Goal: Information Seeking & Learning: Check status

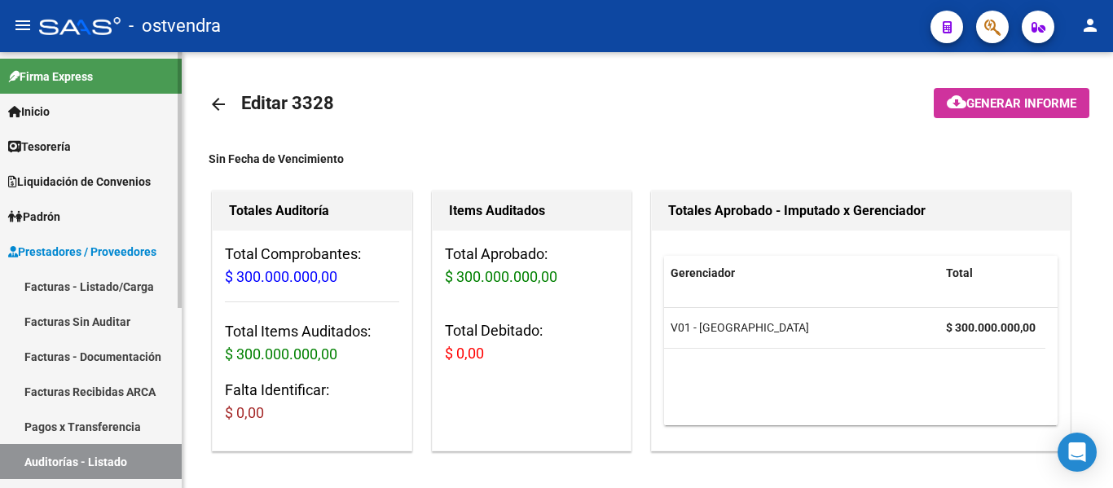
click at [79, 155] on link "Tesorería" at bounding box center [91, 146] width 182 height 35
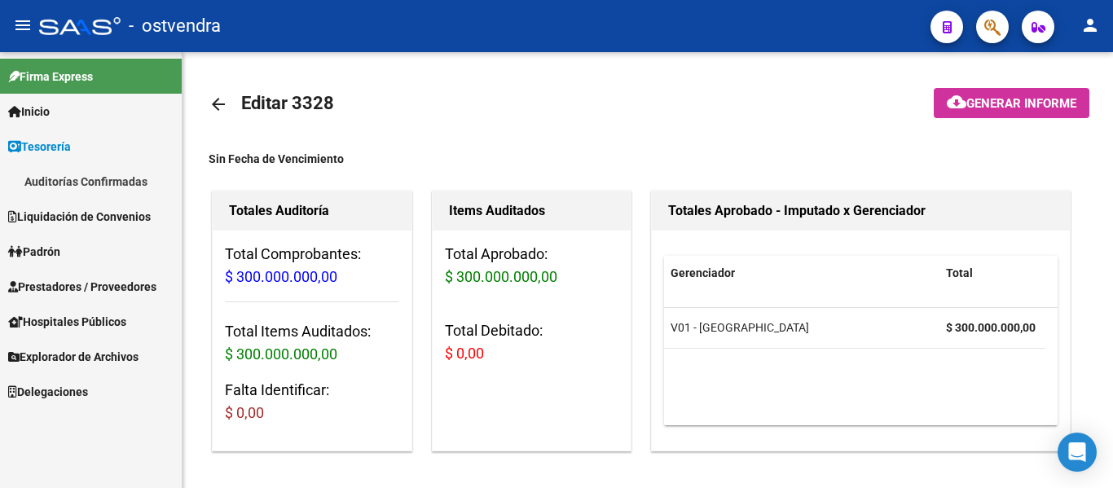
click at [83, 184] on link "Auditorías Confirmadas" at bounding box center [91, 181] width 182 height 35
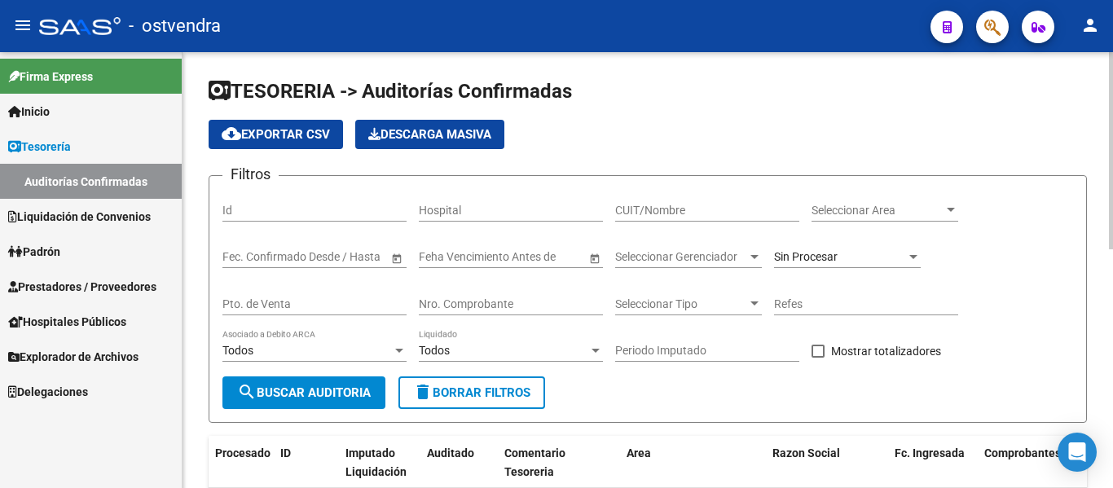
click at [483, 299] on input "Nro. Comprobante" at bounding box center [511, 304] width 184 height 14
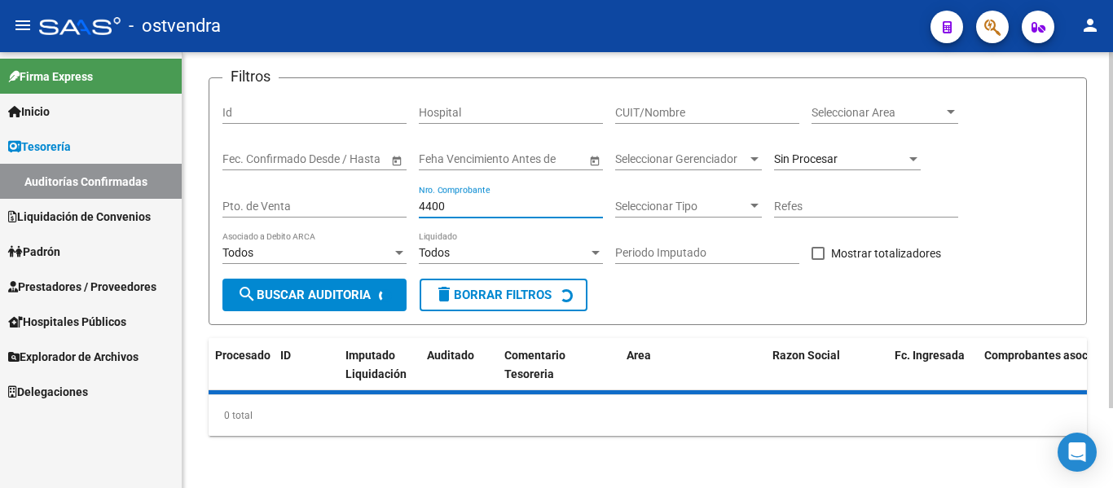
scroll to position [134, 0]
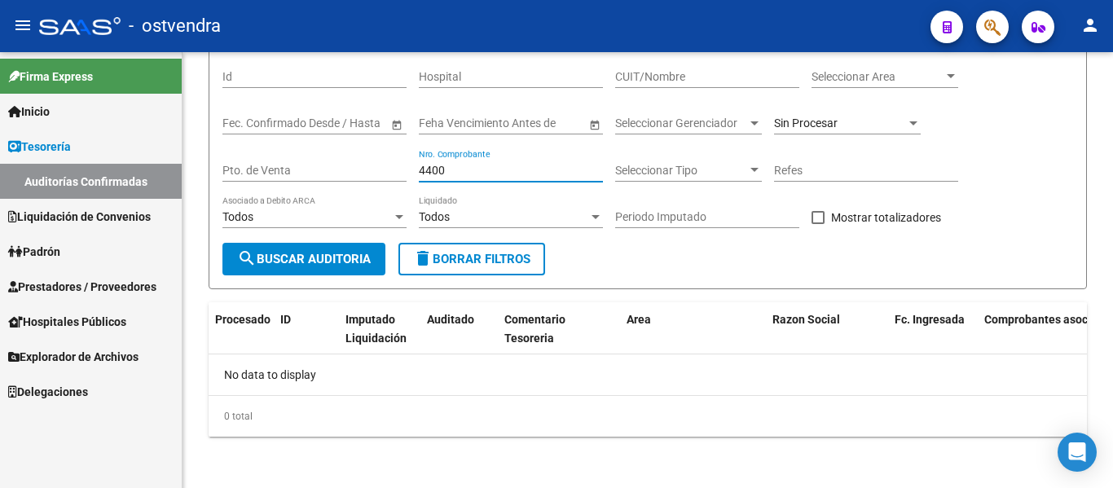
type input "4400"
click at [108, 293] on span "Prestadores / Proveedores" at bounding box center [82, 287] width 148 height 18
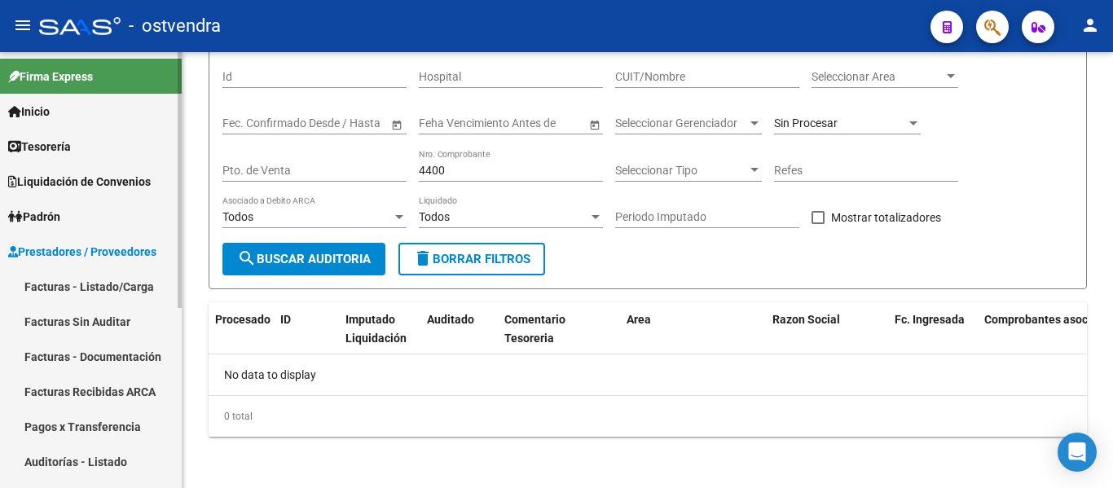
click at [85, 445] on link "Auditorías - Listado" at bounding box center [91, 461] width 182 height 35
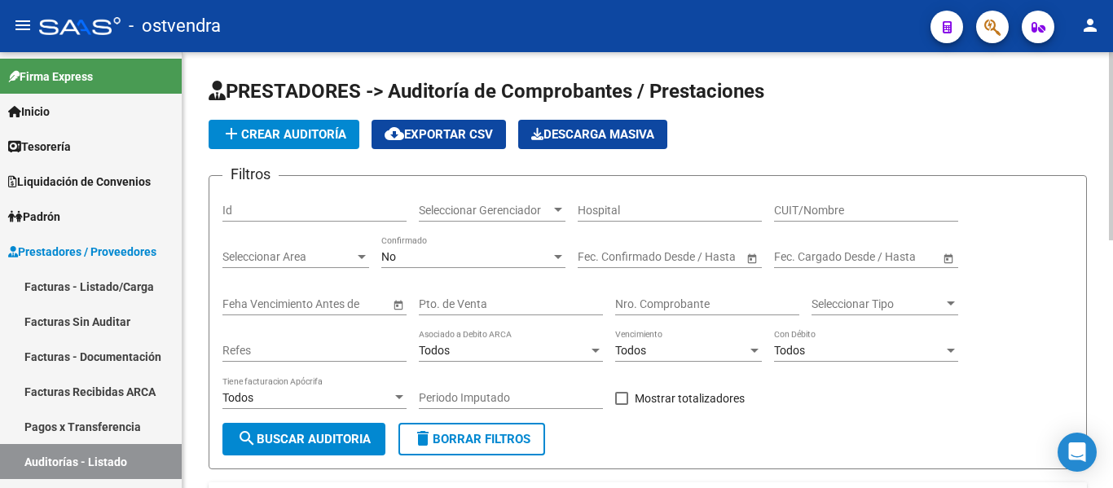
click at [456, 244] on div "No Confirmado" at bounding box center [473, 251] width 184 height 33
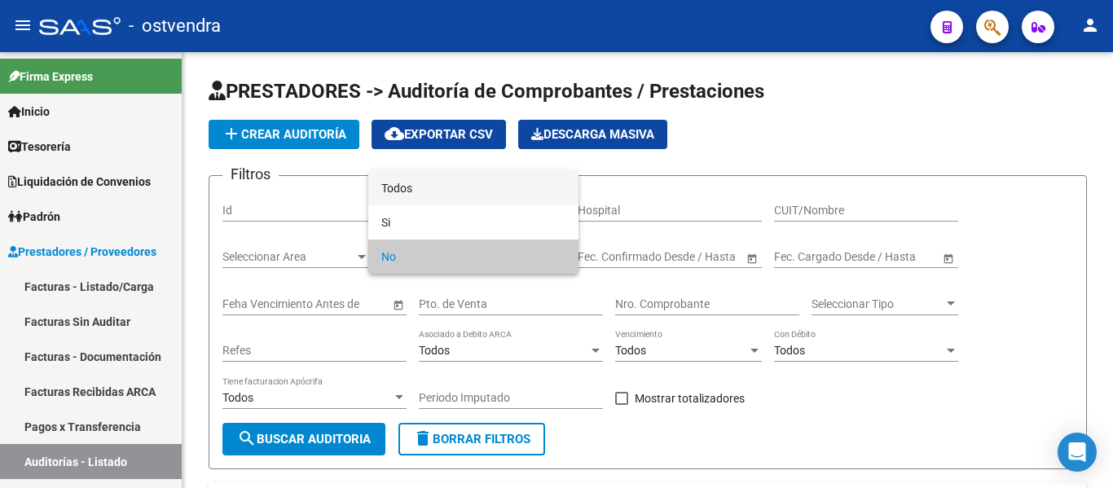
click at [455, 179] on span "Todos" at bounding box center [473, 188] width 184 height 34
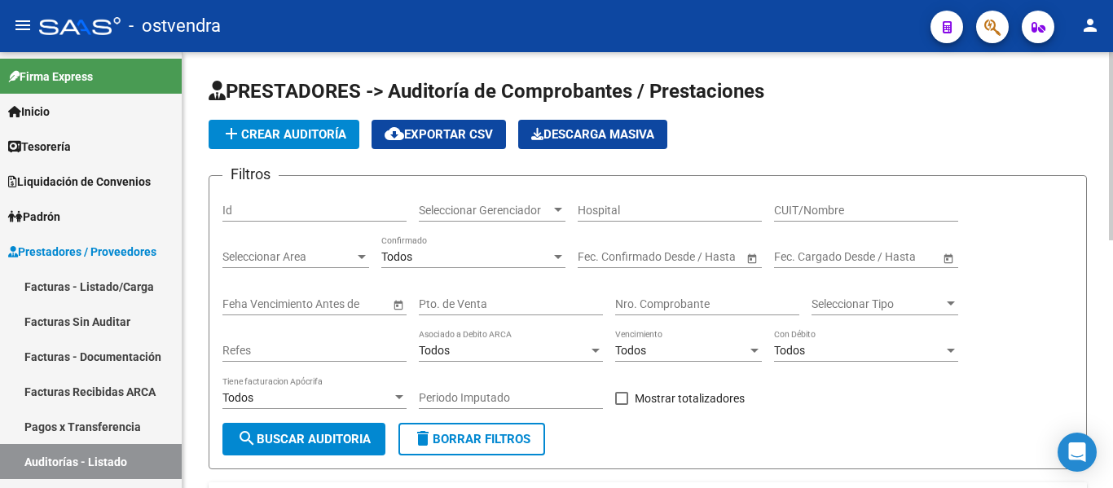
click at [700, 293] on div "Nro. Comprobante" at bounding box center [707, 299] width 184 height 33
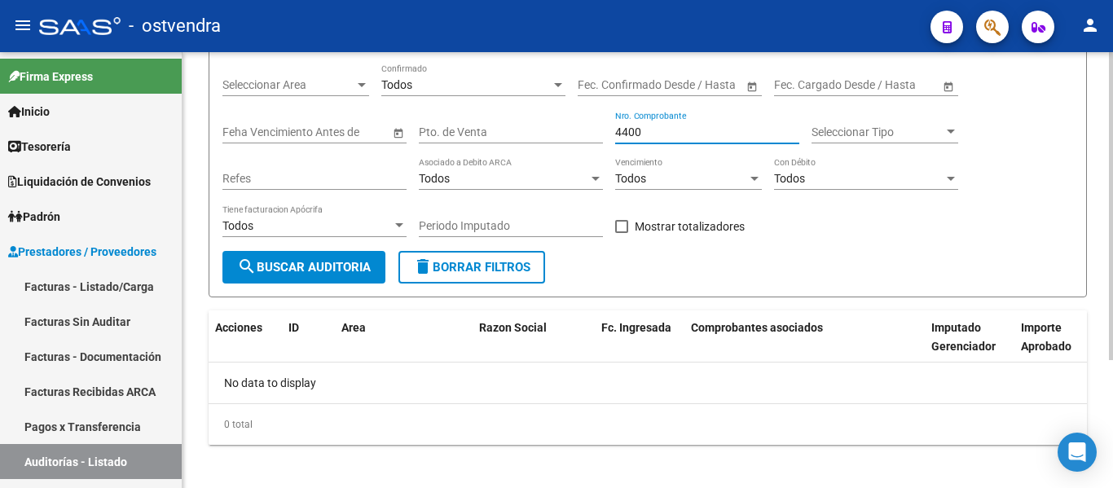
scroll to position [181, 0]
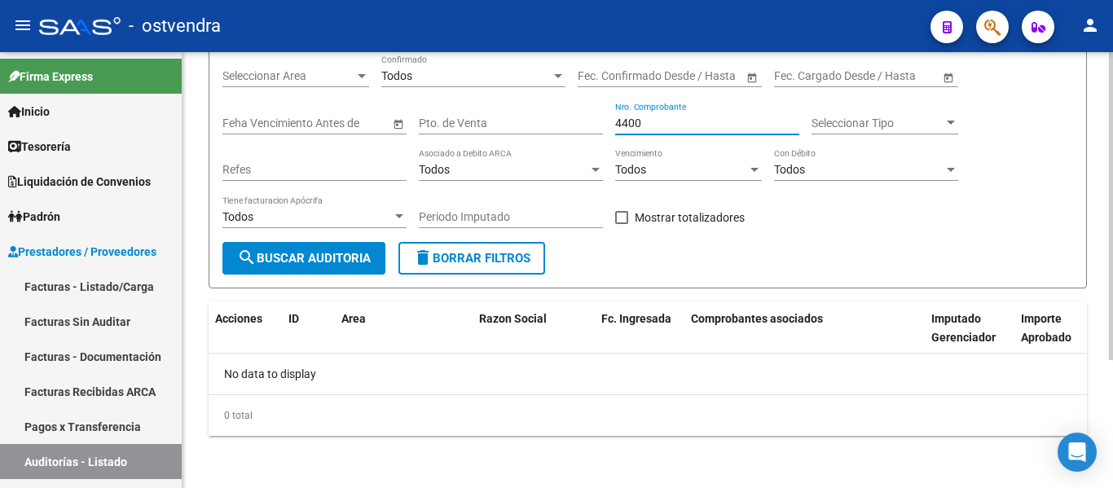
type input "4400"
click at [700, 293] on div "PRESTADORES -> Auditoría de Comprobantes / Prestaciones add Crear Auditoría clo…" at bounding box center [648, 166] width 878 height 539
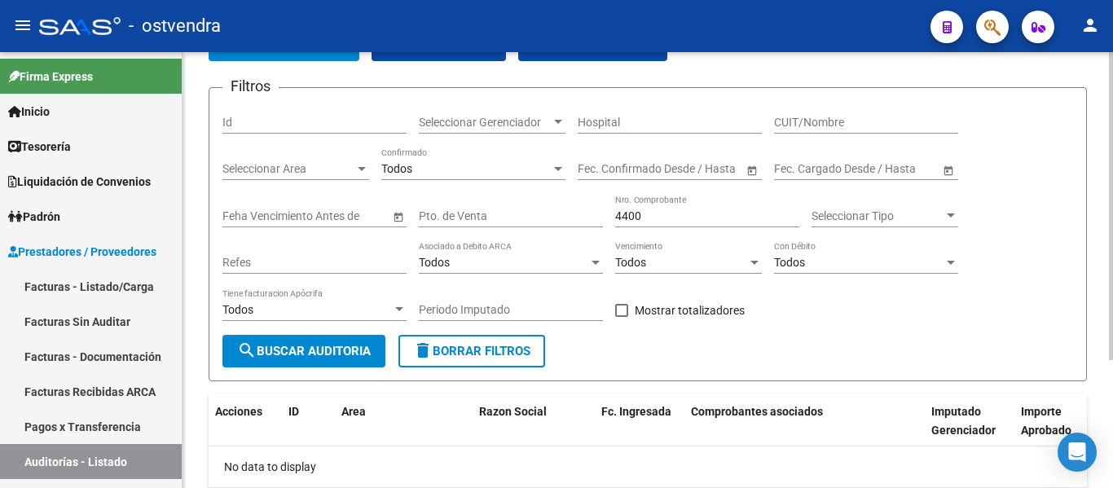
scroll to position [79, 0]
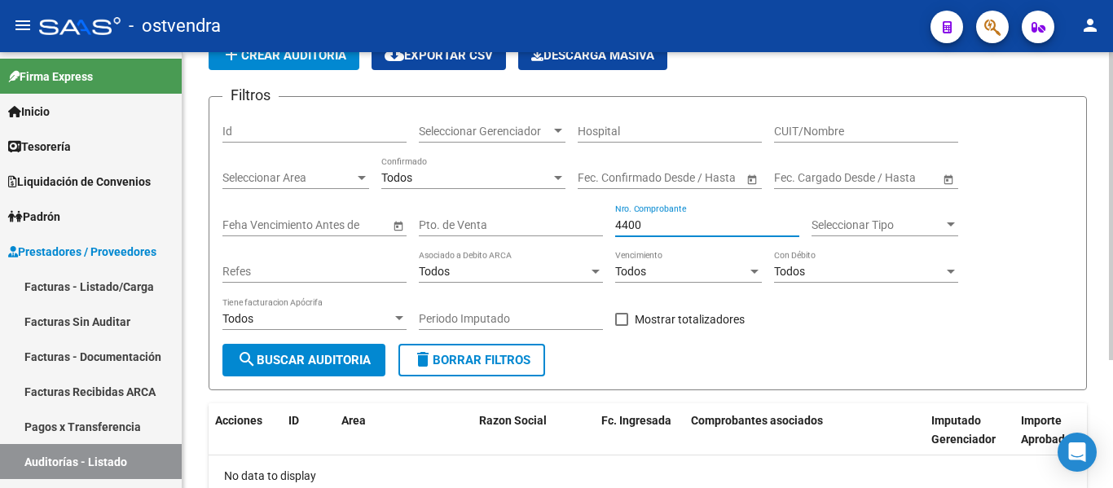
drag, startPoint x: 647, startPoint y: 231, endPoint x: 555, endPoint y: 228, distance: 92.1
click at [555, 228] on div "Filtros Id Seleccionar Gerenciador Seleccionar Gerenciador Hospital CUIT/Nombre…" at bounding box center [647, 227] width 851 height 234
click at [798, 134] on input "CUIT/Nombre" at bounding box center [866, 132] width 184 height 14
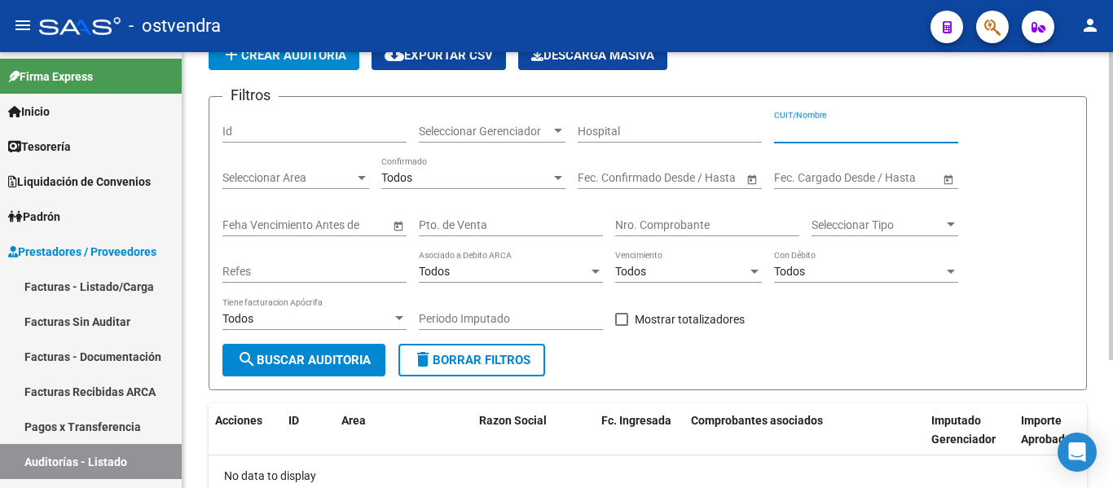
paste input "27-23567690-0"
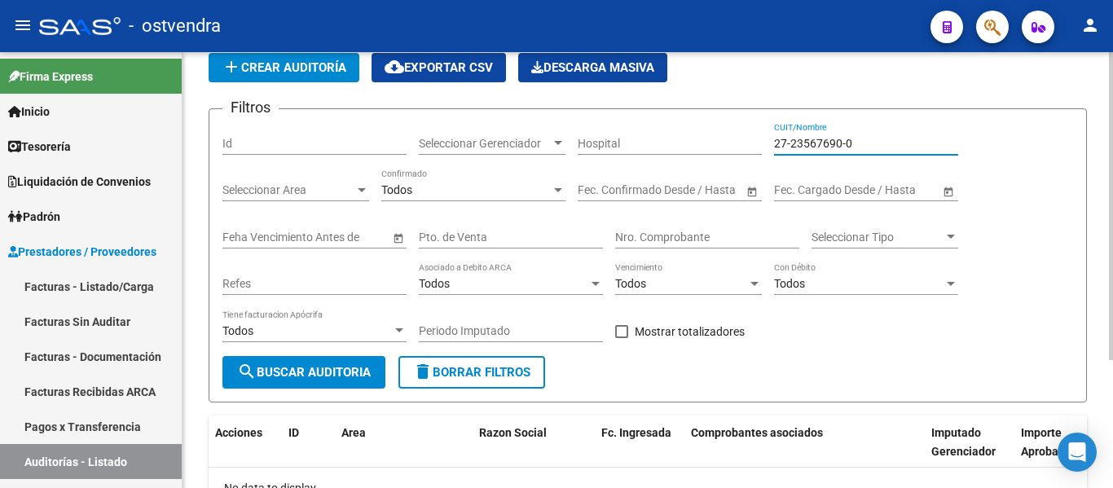
scroll to position [66, 0]
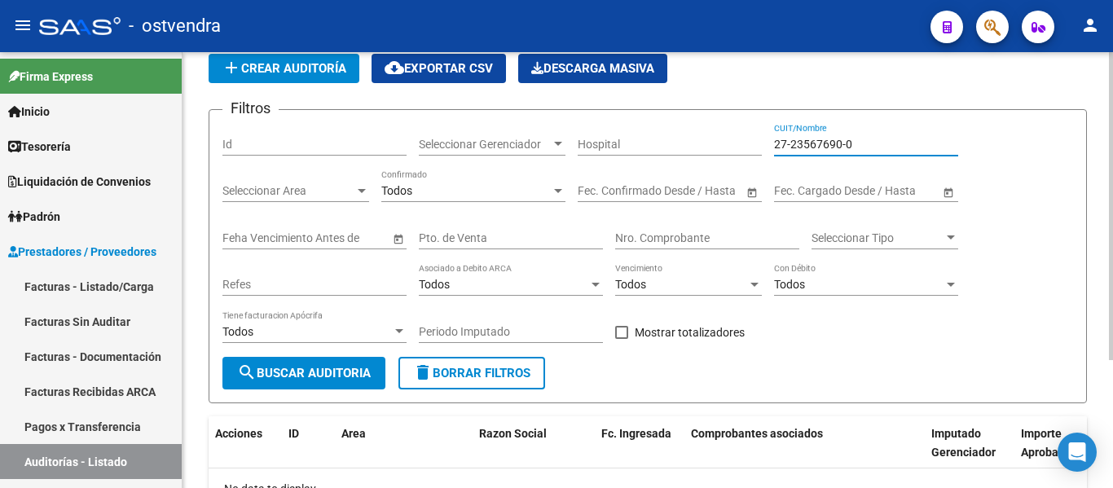
click at [847, 143] on input "27-23567690-0" at bounding box center [866, 145] width 184 height 14
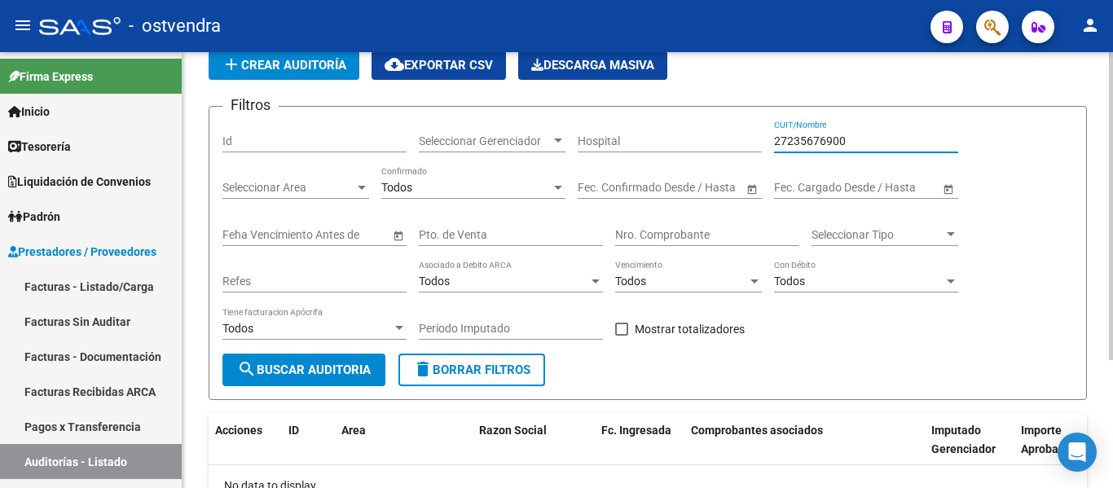
scroll to position [68, 0]
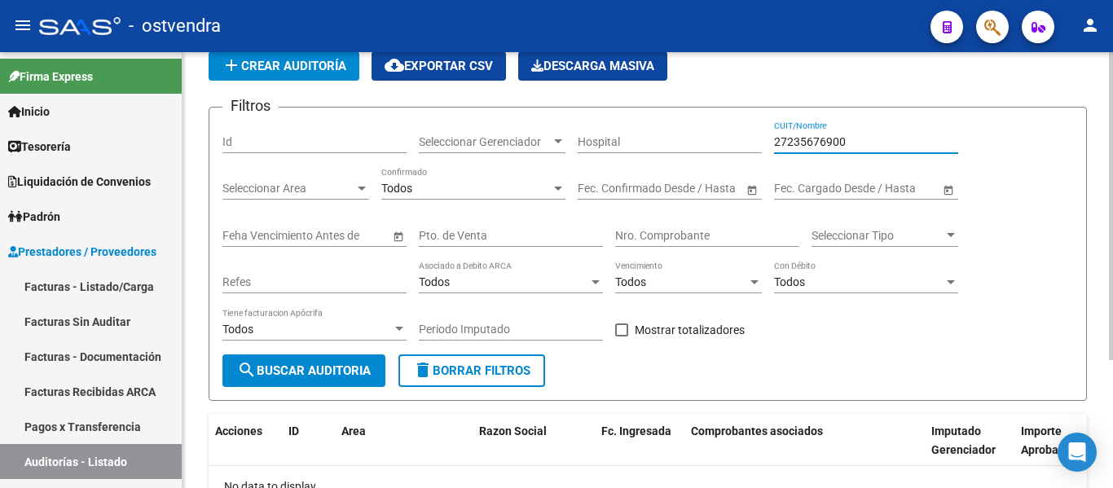
drag, startPoint x: 868, startPoint y: 137, endPoint x: 728, endPoint y: 131, distance: 139.4
click at [728, 131] on div "Filtros Id Seleccionar Gerenciador Seleccionar Gerenciador Hospital 27235676900…" at bounding box center [647, 238] width 851 height 234
type input "27235676900"
click at [117, 291] on link "Facturas - Listado/Carga" at bounding box center [91, 286] width 182 height 35
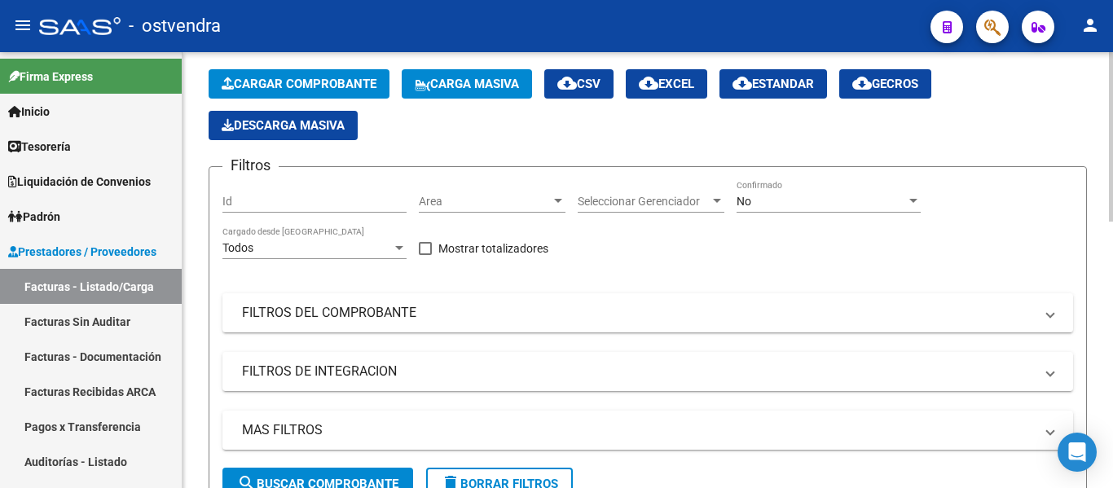
click at [783, 192] on div "No Confirmado" at bounding box center [828, 196] width 184 height 33
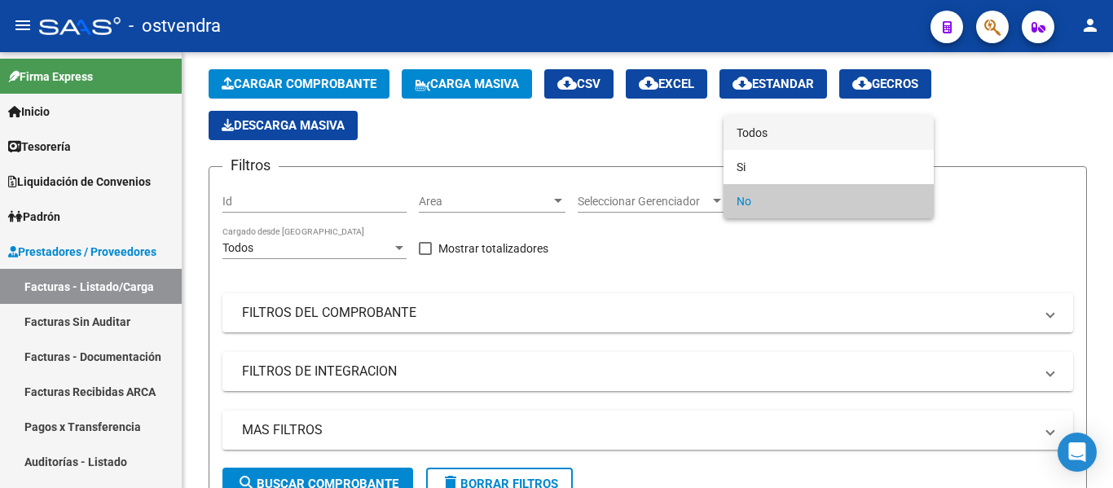
click at [785, 140] on span "Todos" at bounding box center [828, 133] width 184 height 34
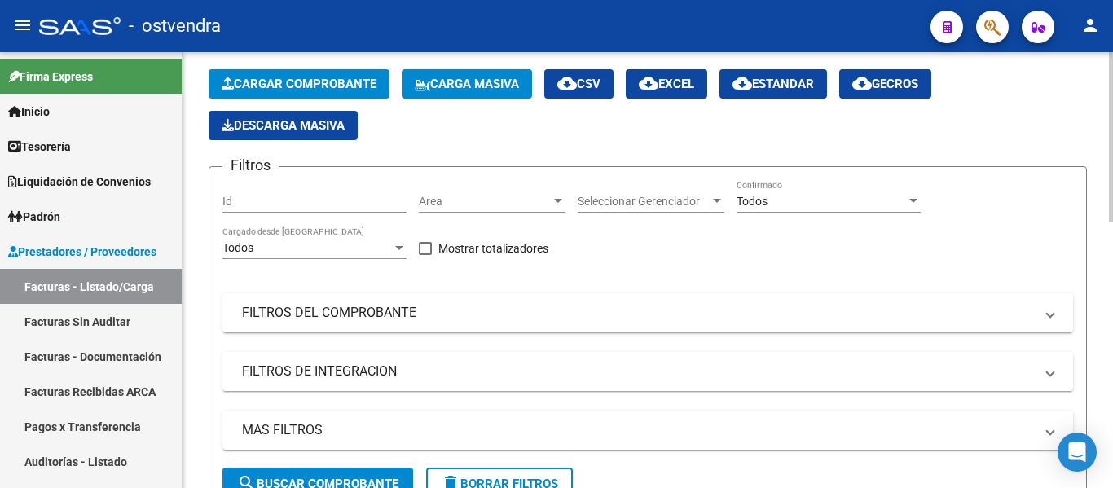
click at [503, 290] on div "Filtros Id Area Area Seleccionar Gerenciador Seleccionar Gerenciador Todos Conf…" at bounding box center [647, 324] width 851 height 288
click at [495, 311] on mat-panel-title "FILTROS DEL COMPROBANTE" at bounding box center [638, 313] width 792 height 18
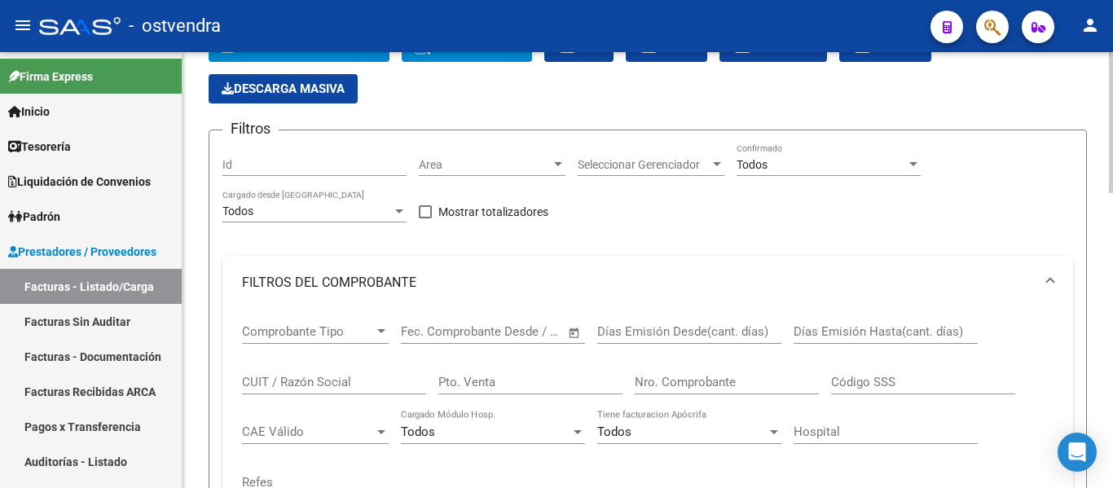
scroll to position [114, 0]
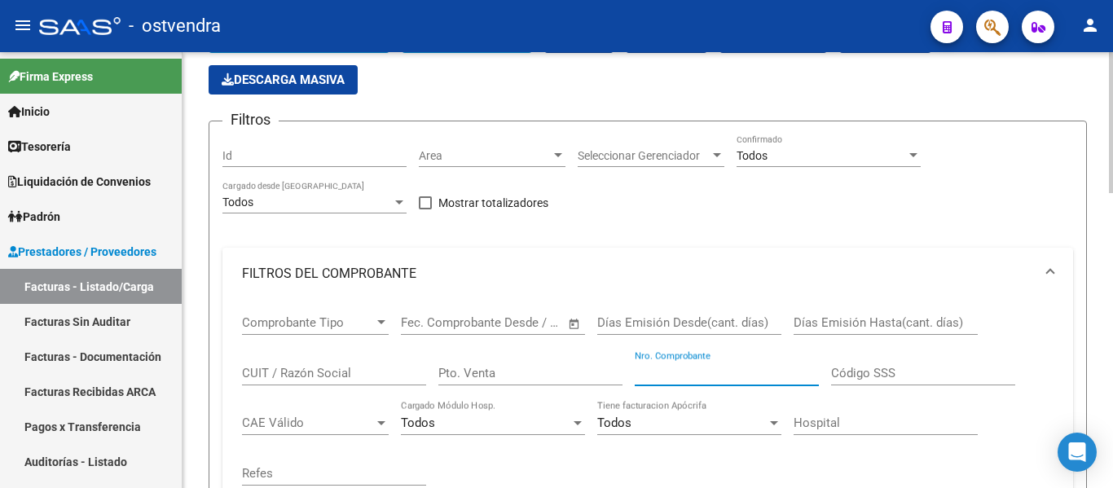
click at [651, 368] on input "Nro. Comprobante" at bounding box center [727, 373] width 184 height 15
paste input "27235676900"
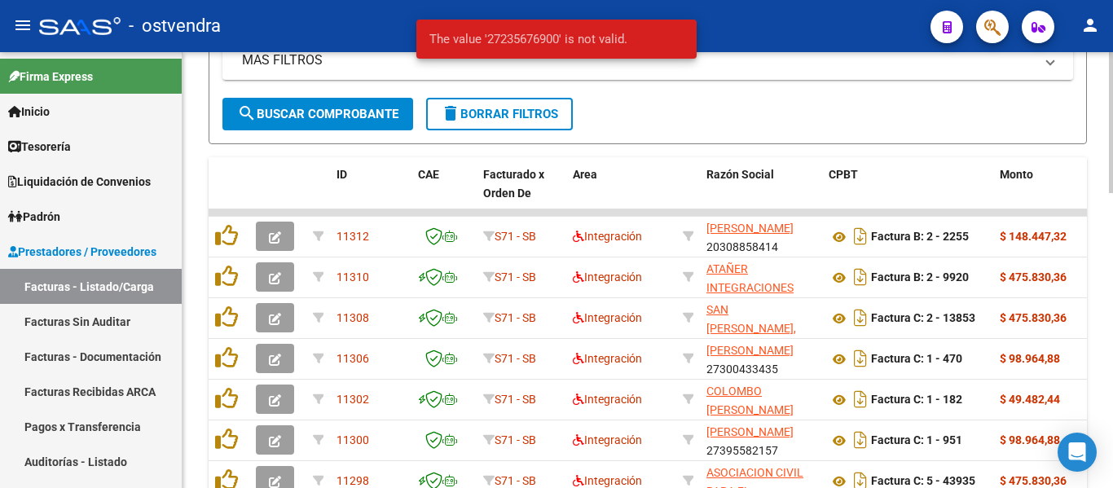
scroll to position [667, 0]
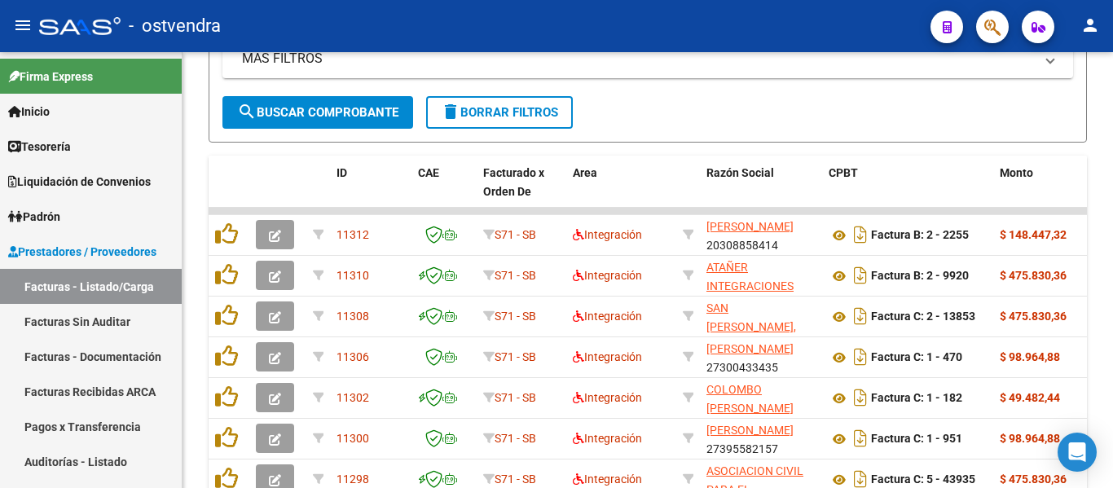
type input "27235676900"
